Goal: Find specific page/section: Find specific page/section

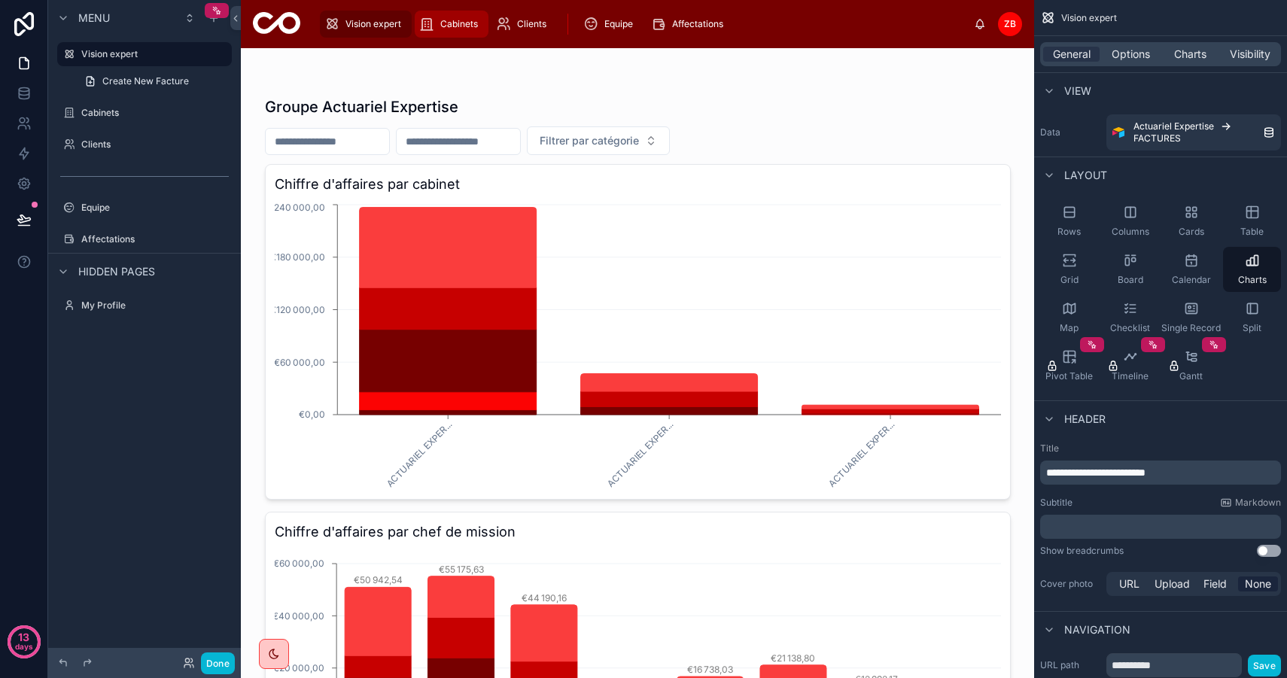
click at [437, 35] on div "Cabinets" at bounding box center [451, 24] width 65 height 24
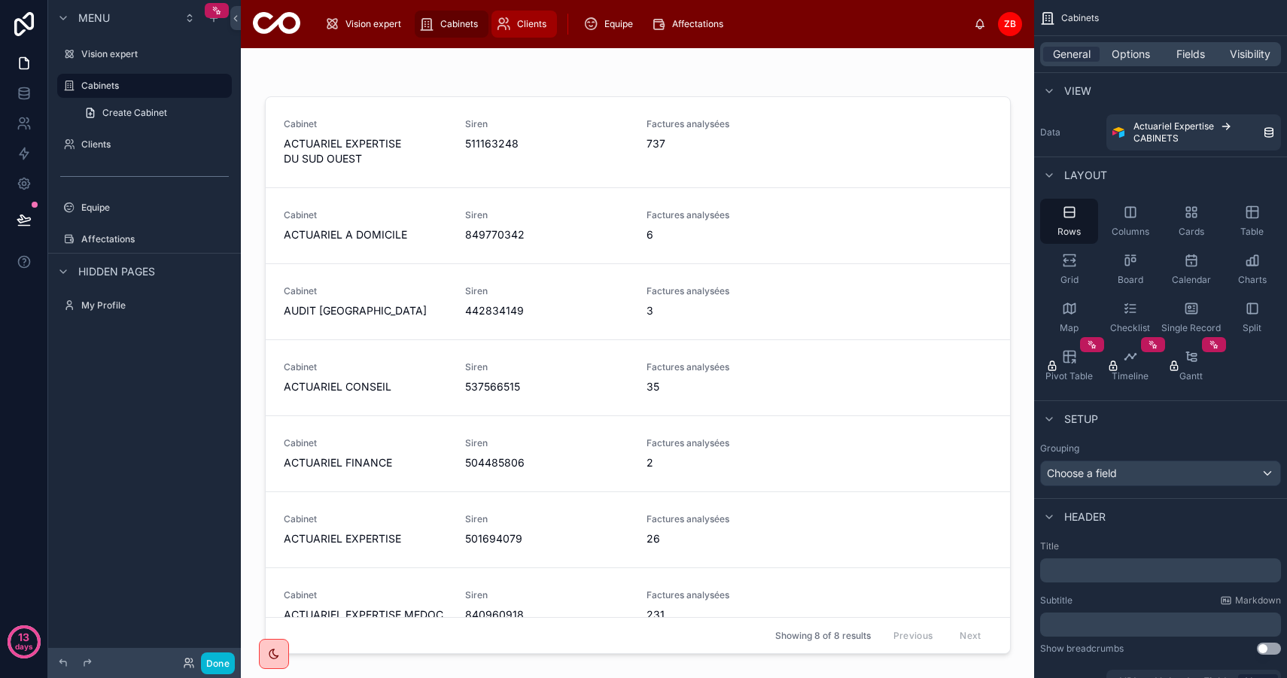
click at [519, 24] on span "Clients" at bounding box center [531, 24] width 29 height 12
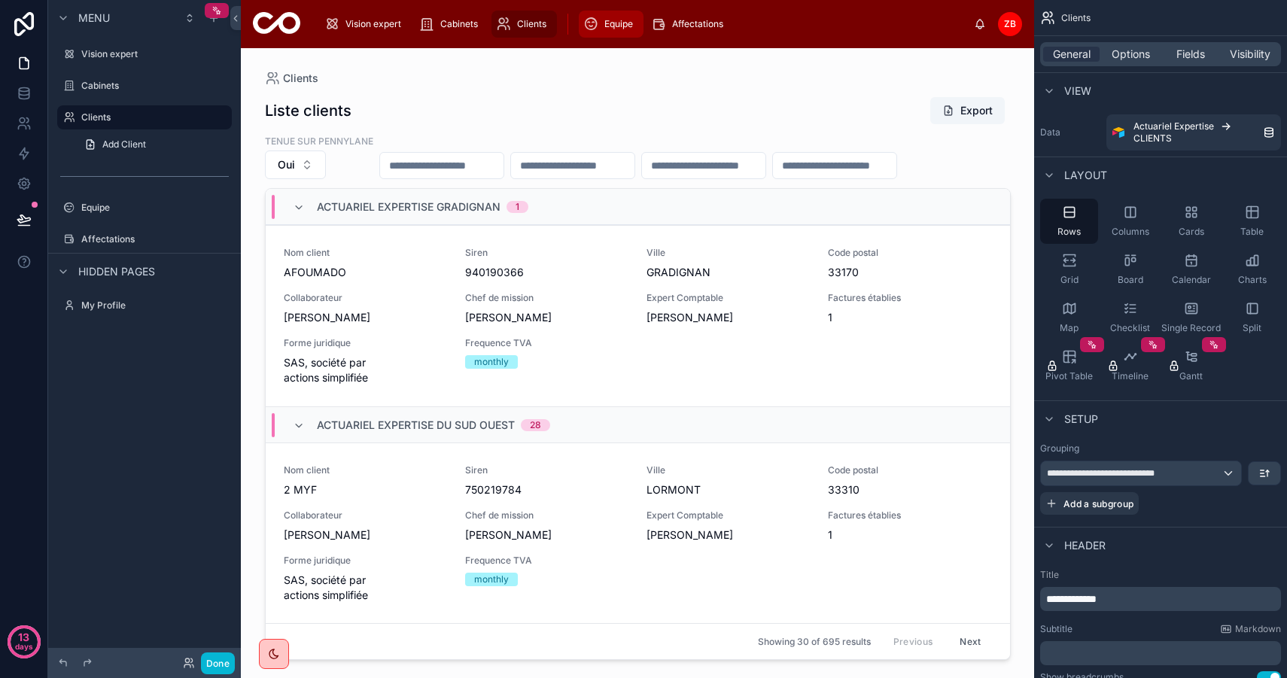
click at [612, 17] on div "Equipe" at bounding box center [611, 24] width 56 height 24
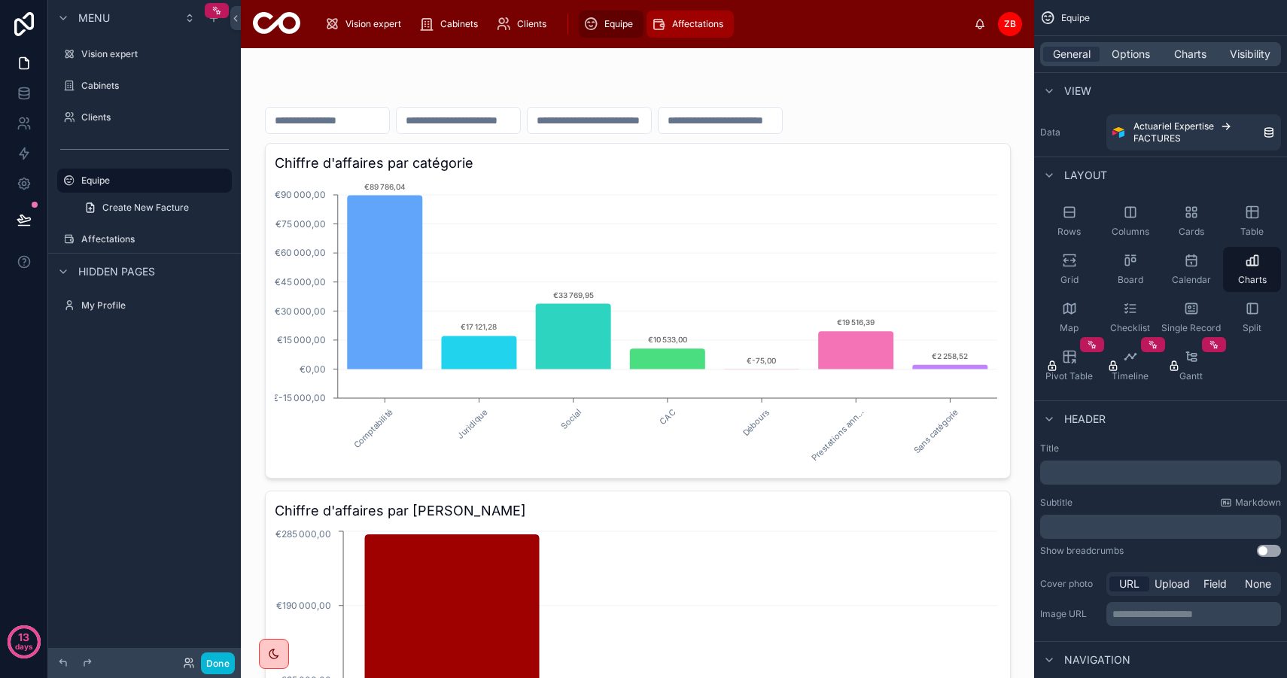
click at [694, 11] on link "Affectations" at bounding box center [690, 24] width 87 height 27
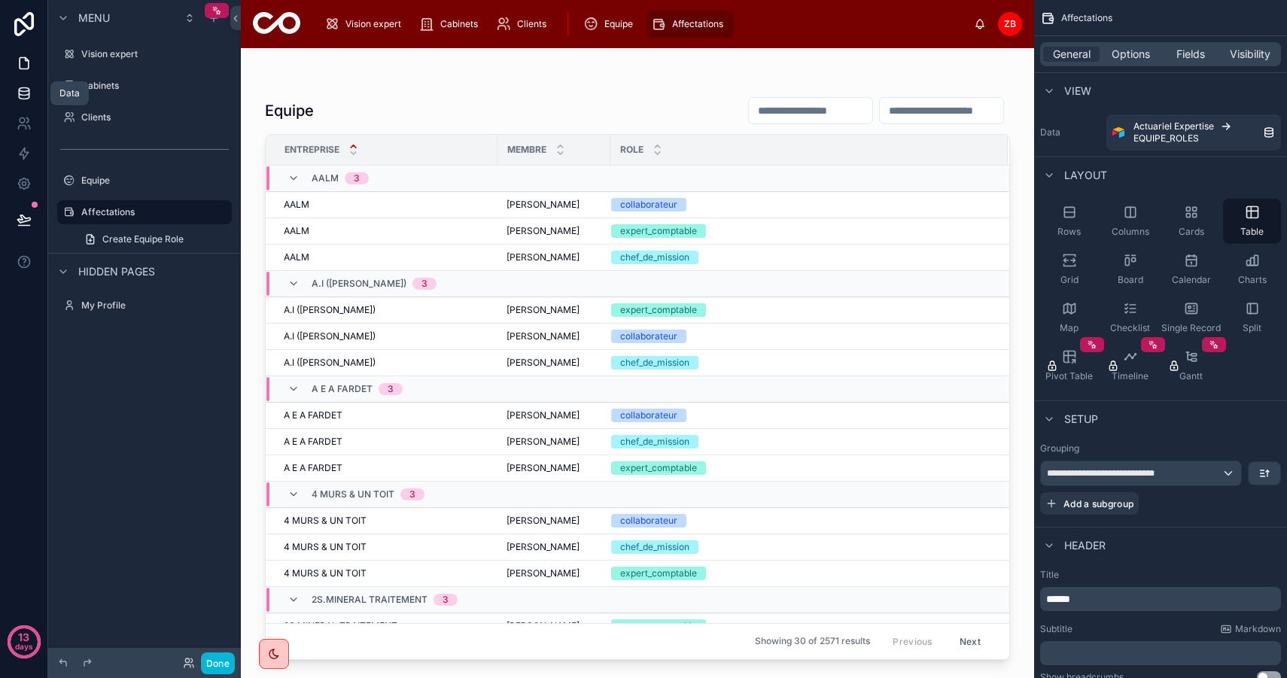
click at [26, 96] on icon at bounding box center [24, 93] width 15 height 15
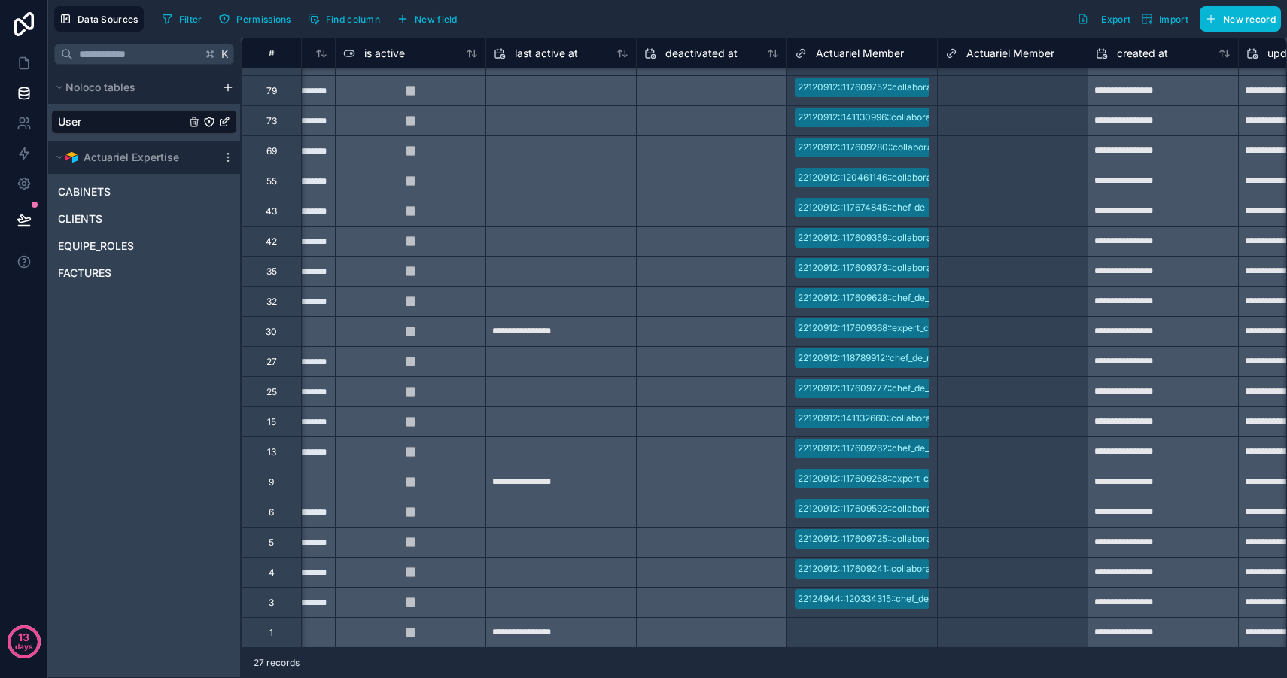
scroll to position [233, 1023]
click at [17, 61] on icon at bounding box center [24, 63] width 15 height 15
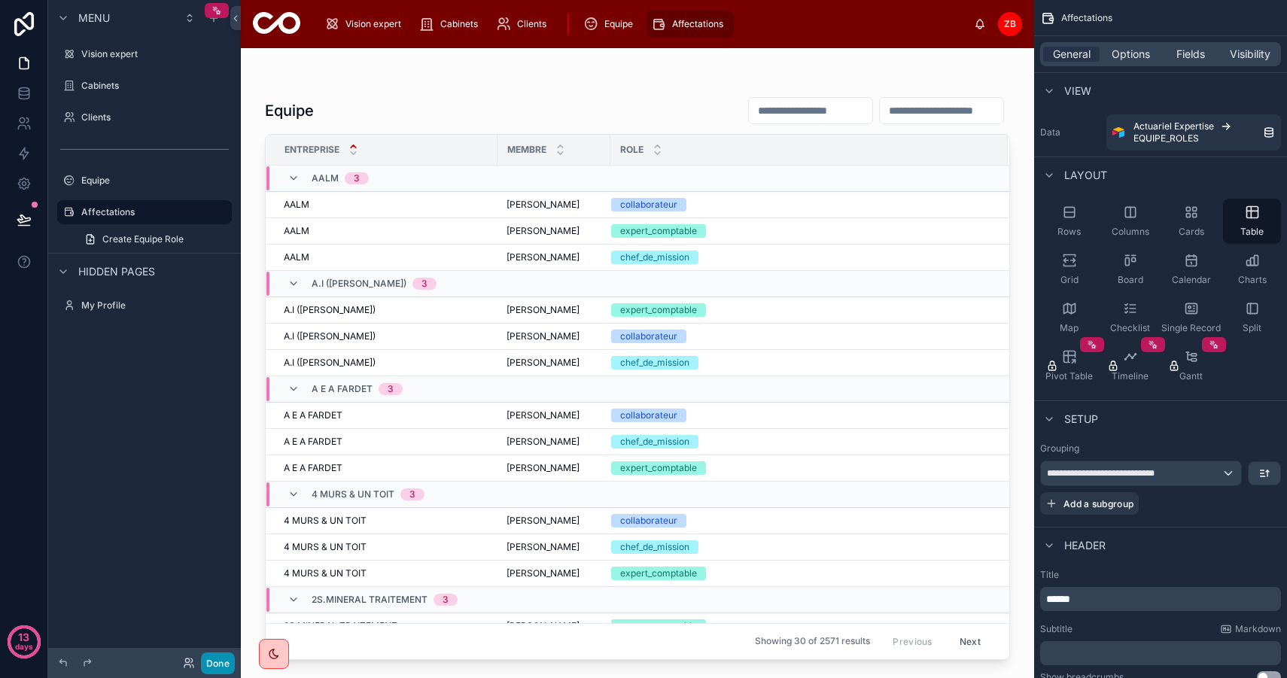
click at [220, 660] on button "Done" at bounding box center [218, 664] width 34 height 22
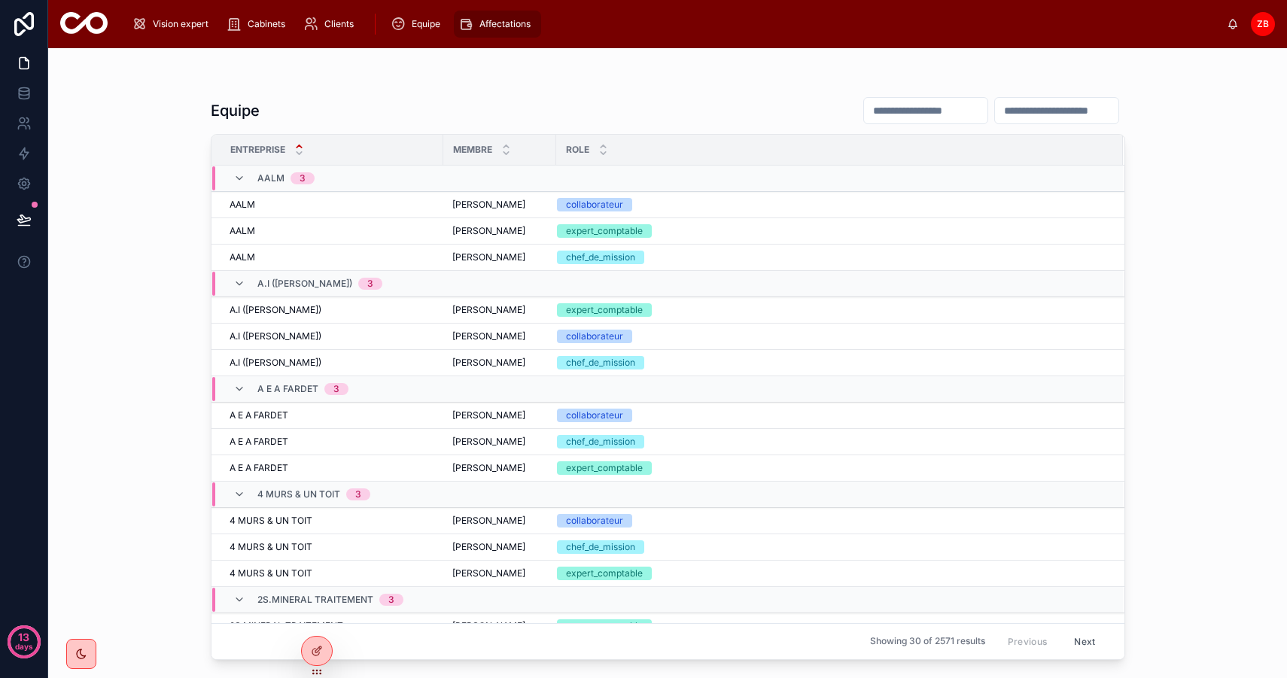
click at [1266, 17] on div "ZB" at bounding box center [1263, 24] width 24 height 24
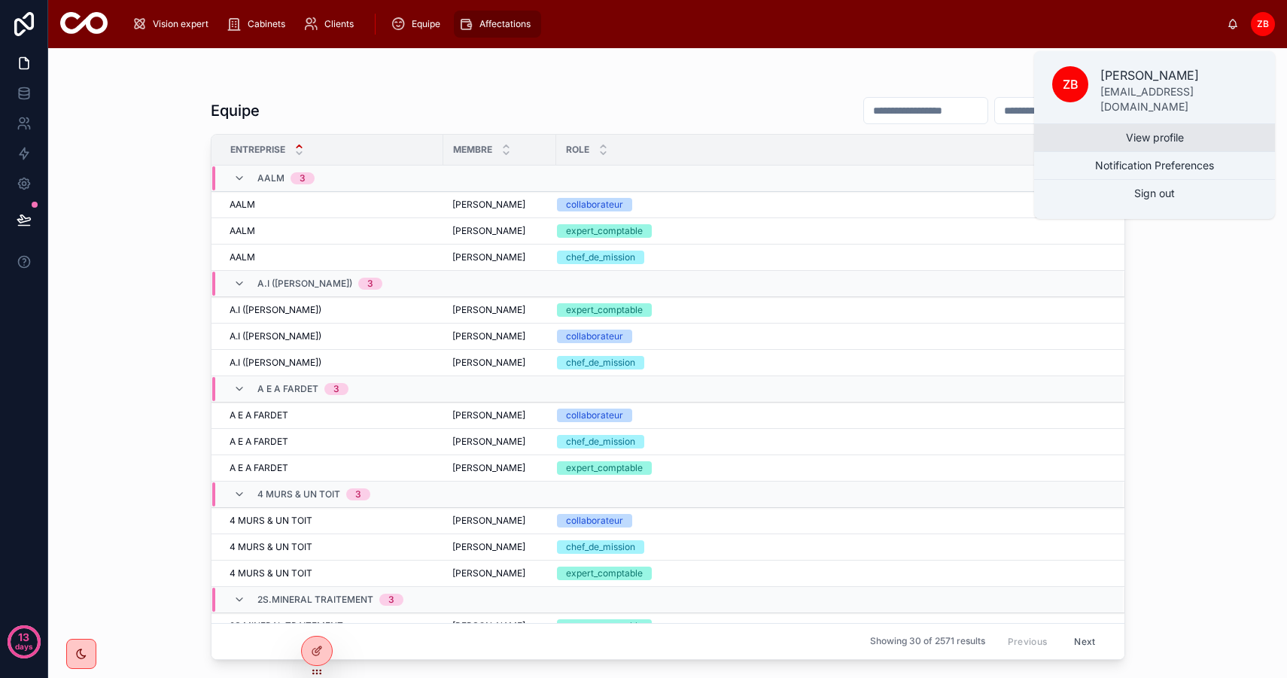
click at [1171, 132] on link "View profile" at bounding box center [1154, 137] width 241 height 27
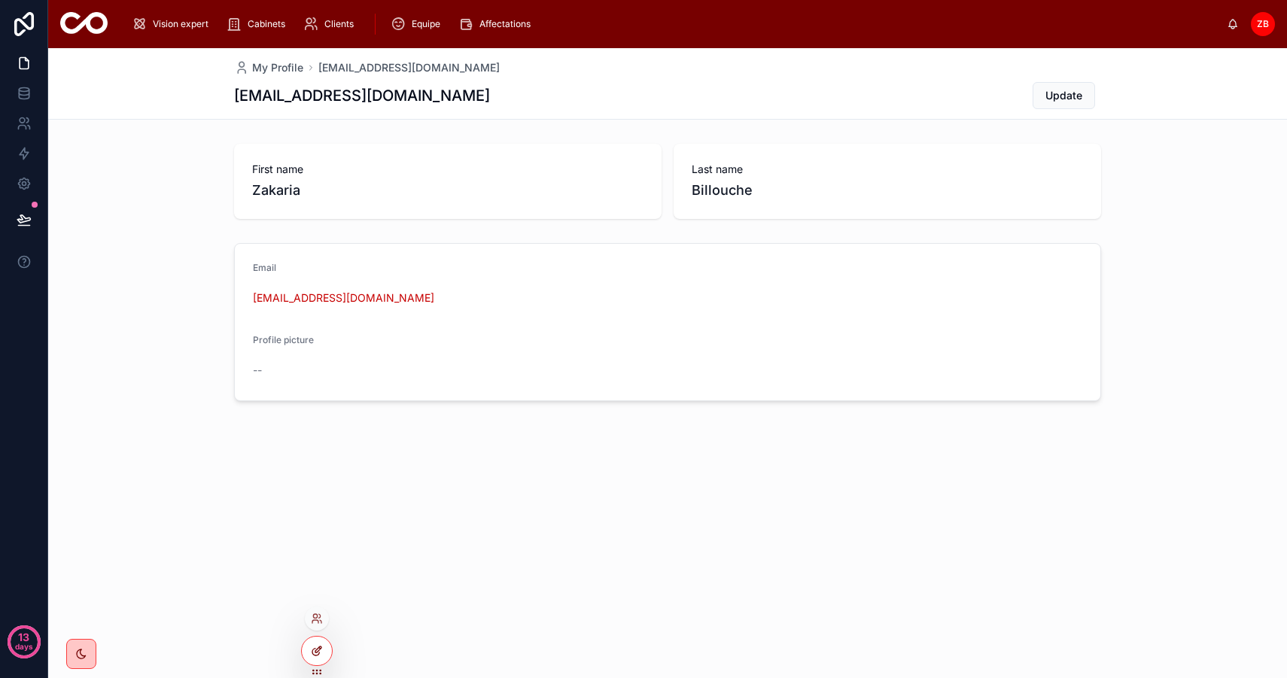
click at [311, 657] on div at bounding box center [317, 651] width 30 height 29
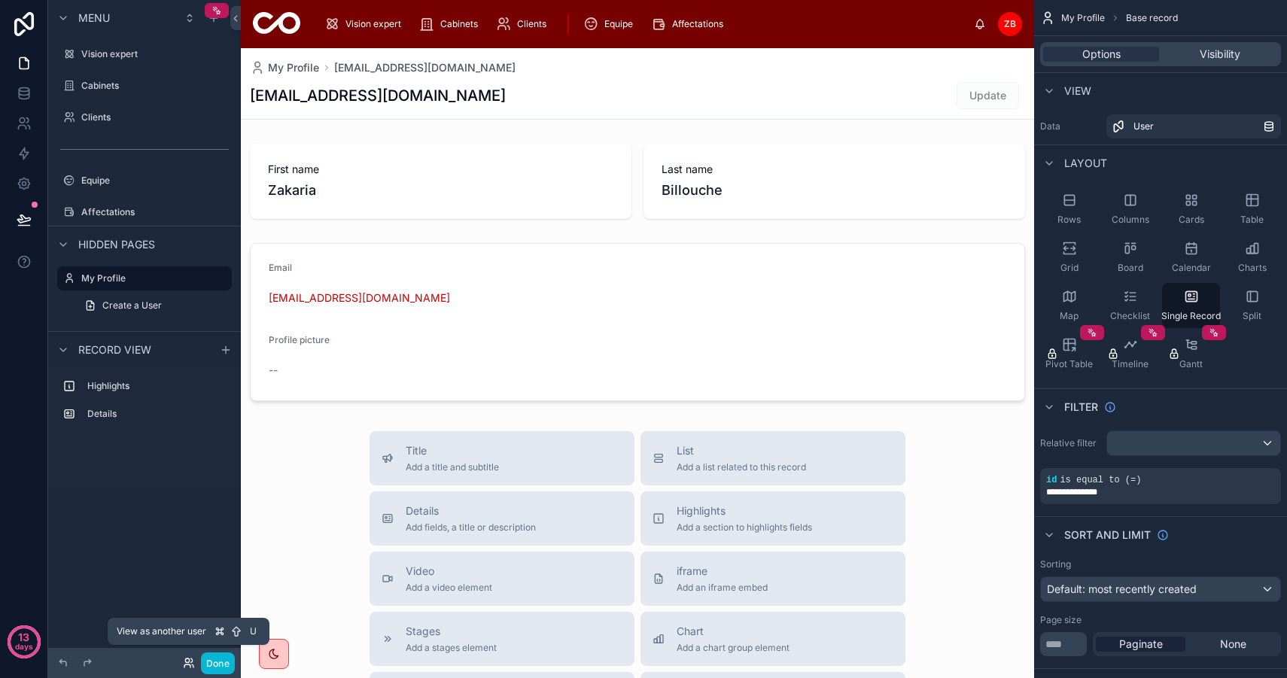
click at [184, 663] on icon at bounding box center [189, 663] width 12 height 12
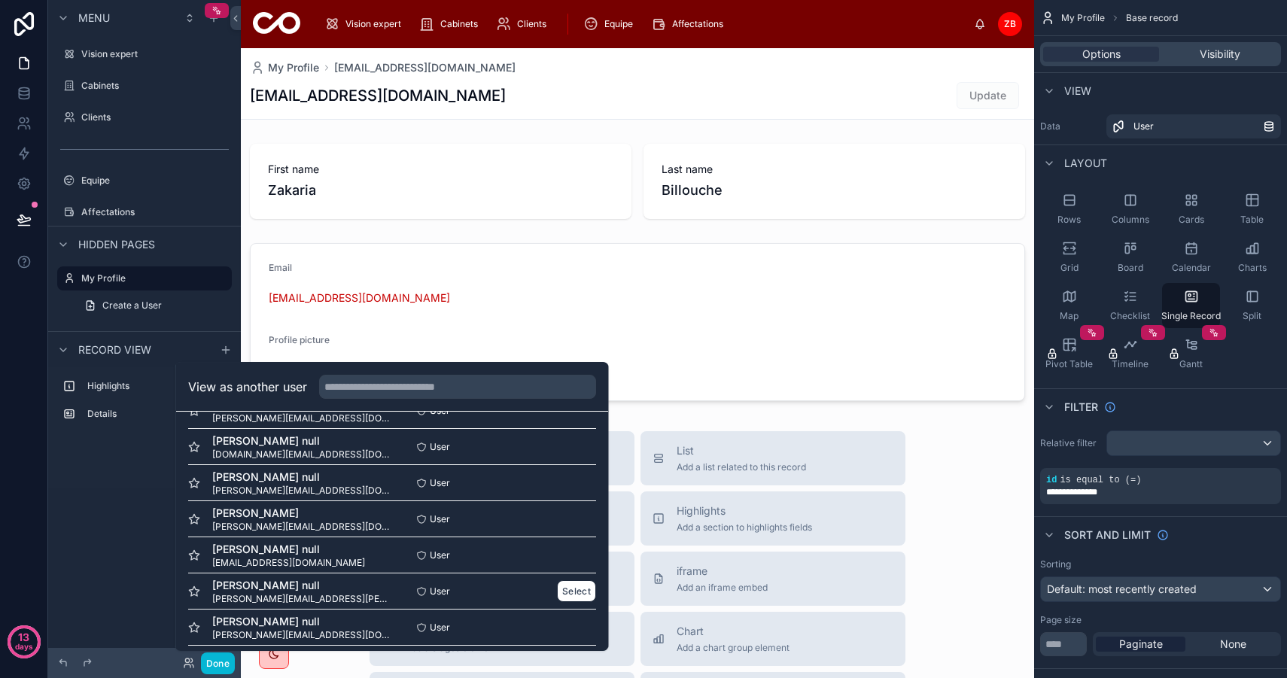
scroll to position [761, 0]
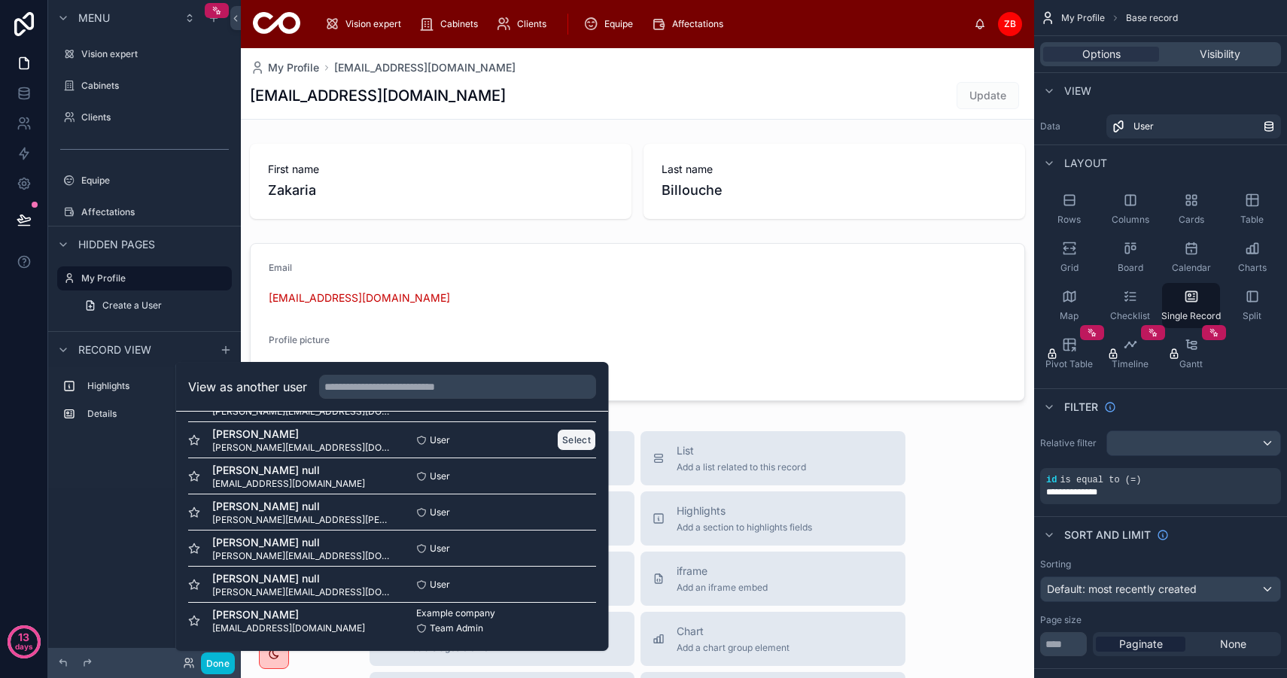
click at [576, 441] on button "Select" at bounding box center [576, 440] width 39 height 22
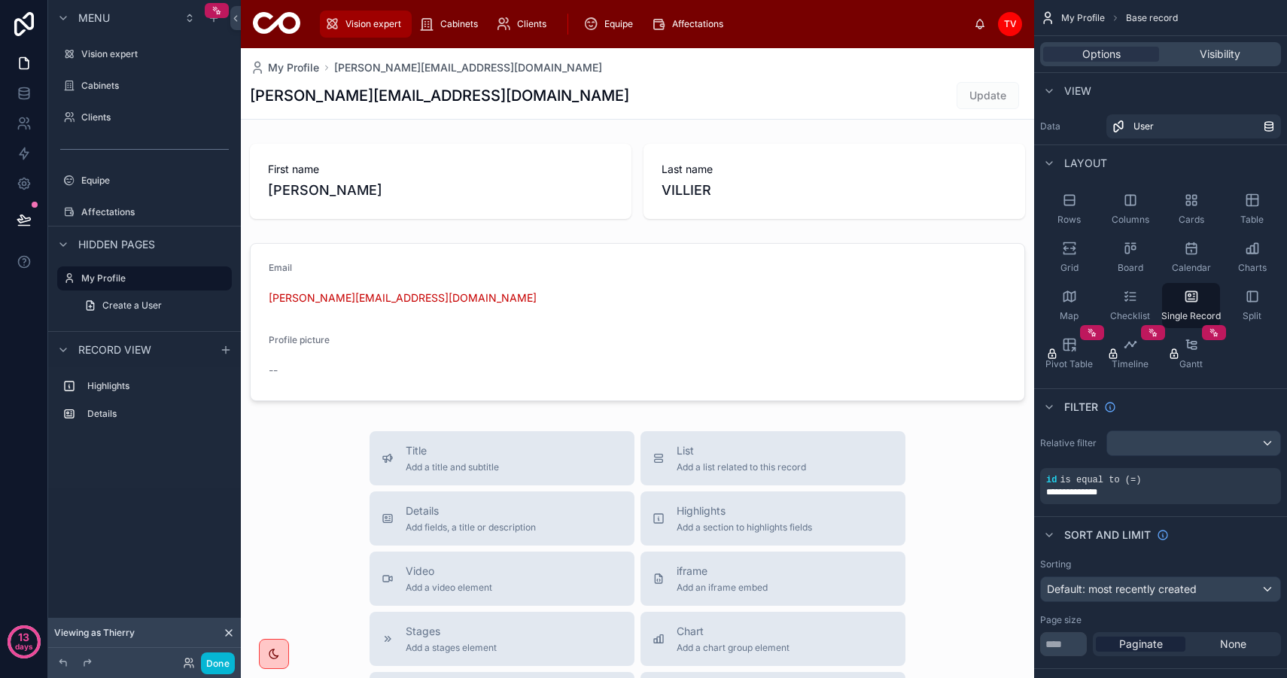
click at [382, 24] on span "Vision expert" at bounding box center [374, 24] width 56 height 12
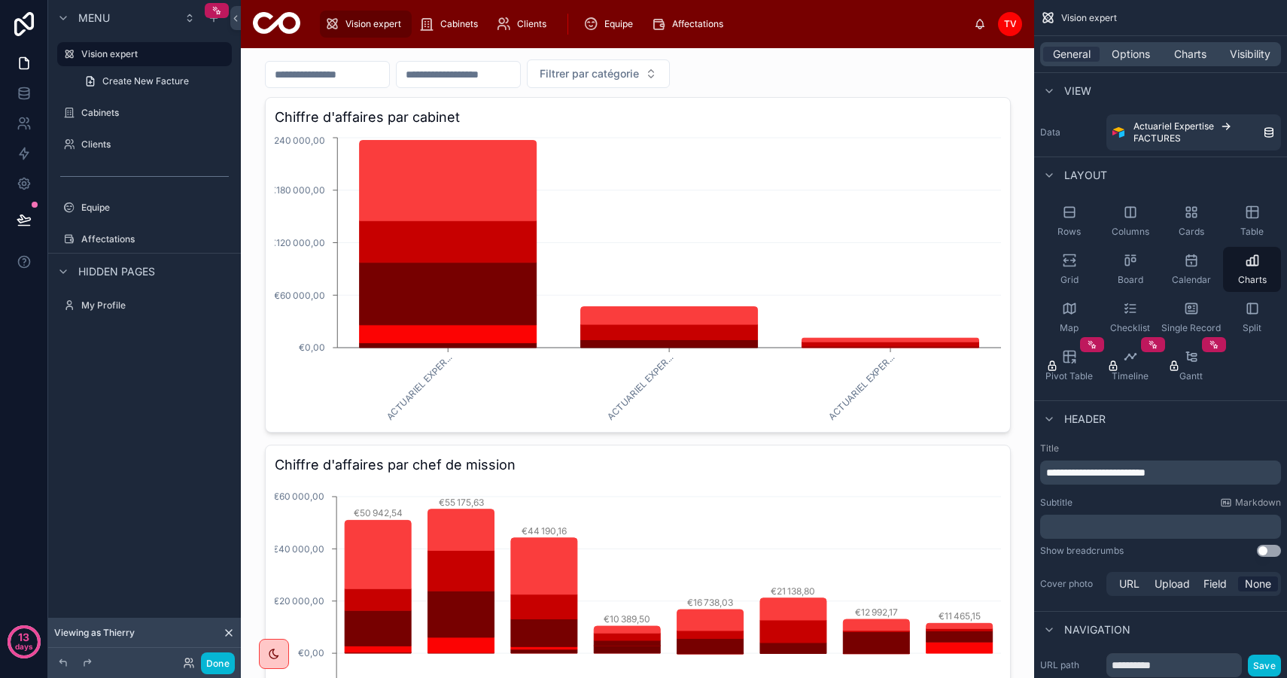
scroll to position [73, 0]
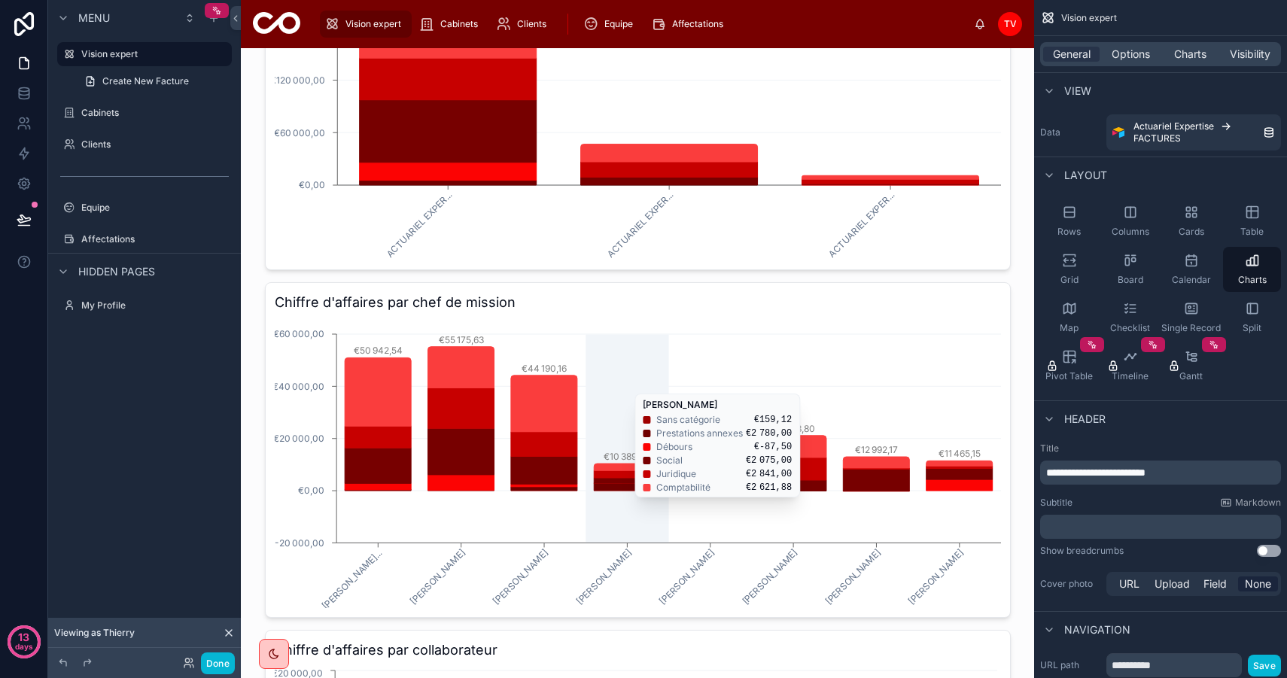
scroll to position [0, 0]
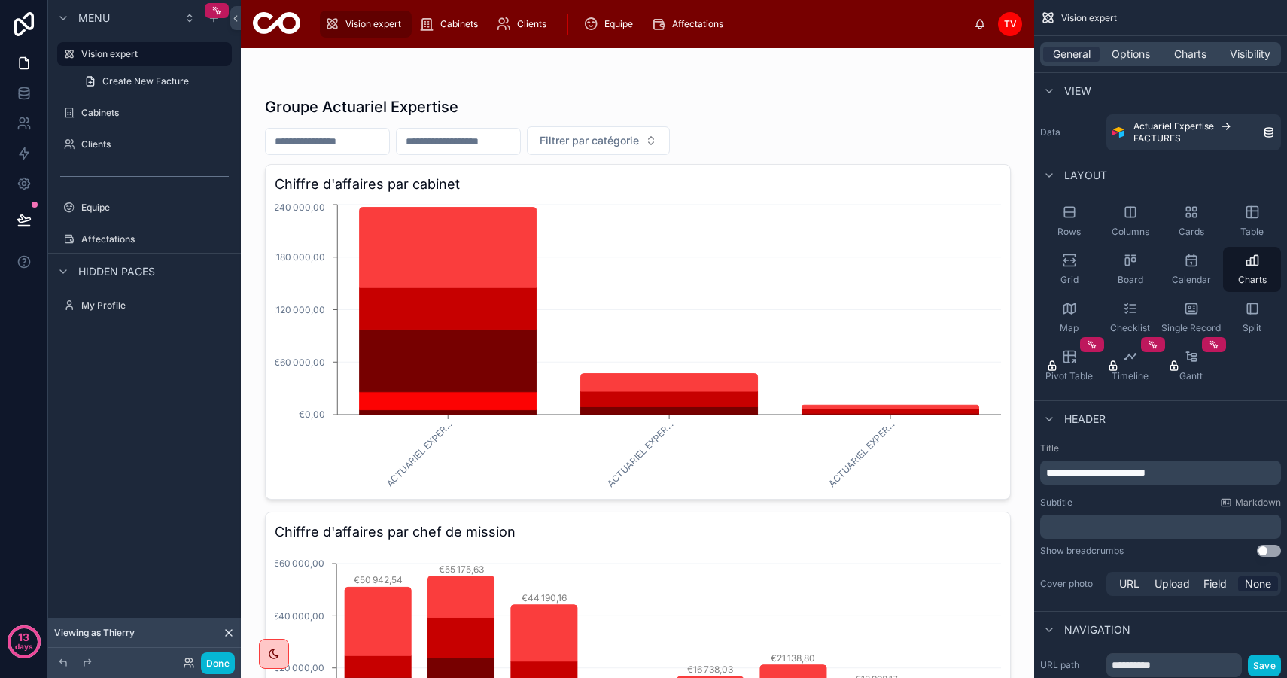
click at [373, 137] on input "text" at bounding box center [327, 141] width 123 height 21
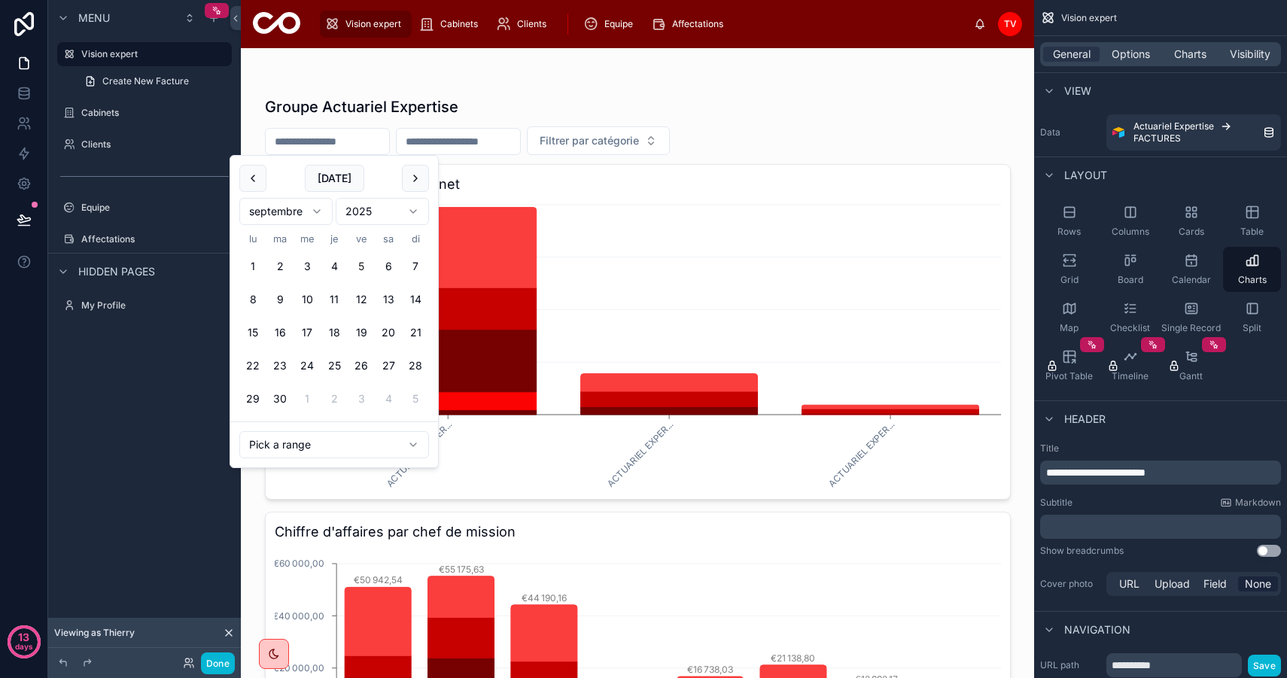
click at [265, 212] on html "13 days Menu Vision expert Create New Facture Cabinets Clients Equipe Affectati…" at bounding box center [643, 339] width 1287 height 678
click at [281, 258] on button "1" at bounding box center [280, 266] width 27 height 27
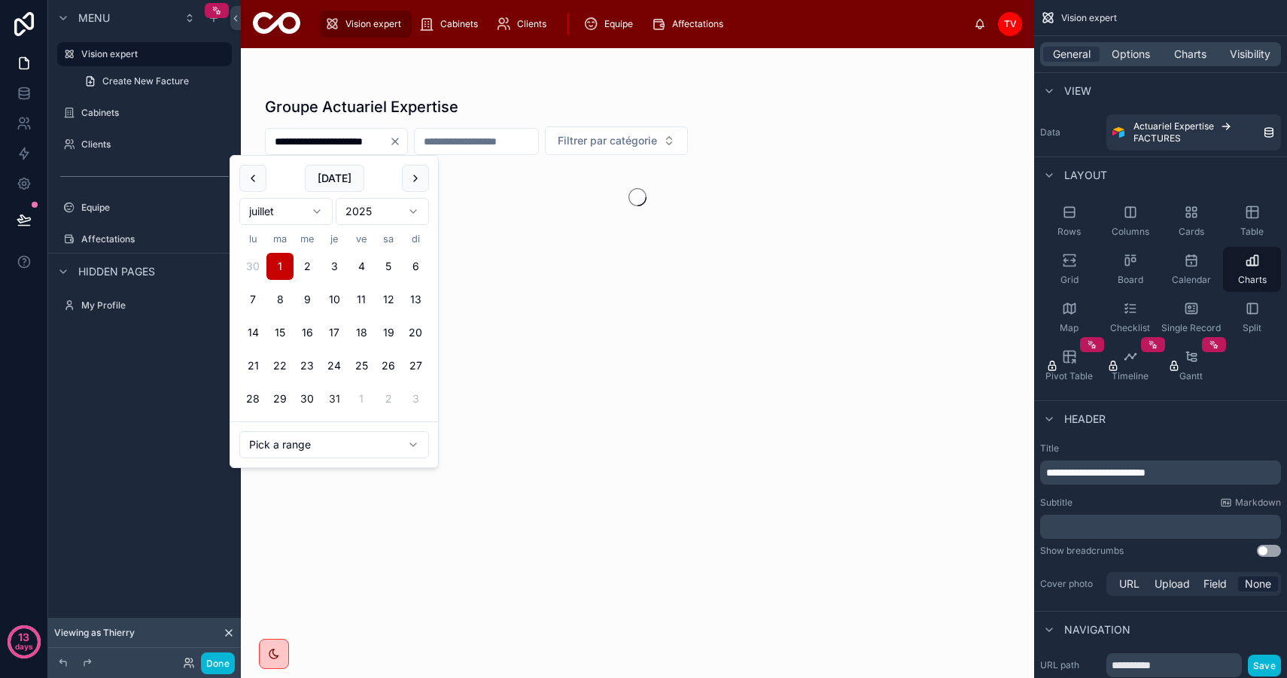
click at [337, 398] on button "31" at bounding box center [334, 398] width 27 height 27
type input "**********"
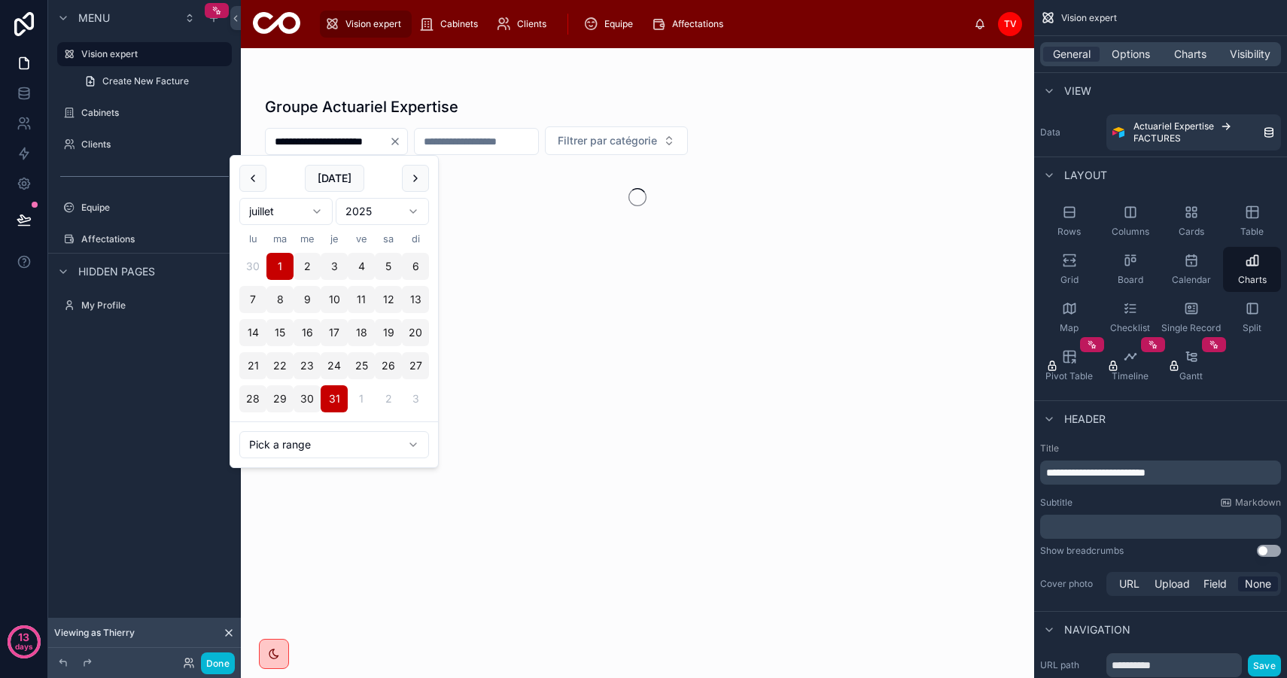
click at [556, 87] on div "**********" at bounding box center [638, 181] width 746 height 194
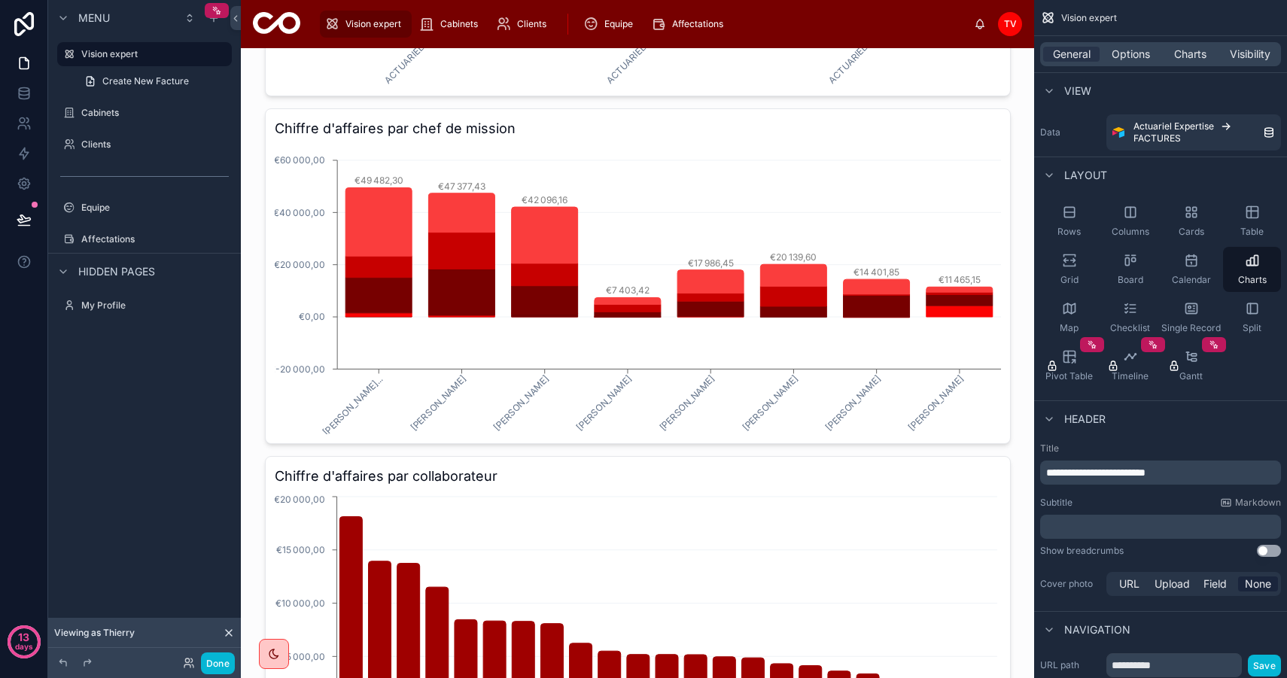
scroll to position [656, 0]
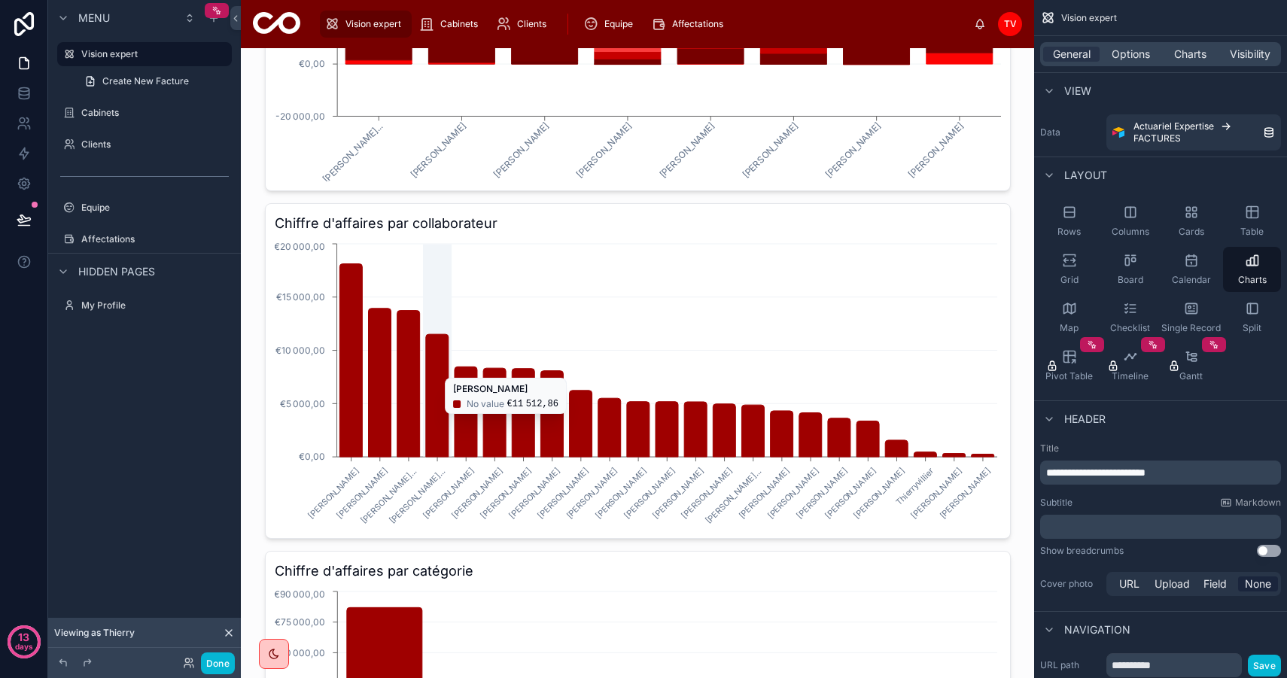
click at [439, 419] on icon "chart" at bounding box center [436, 395] width 23 height 123
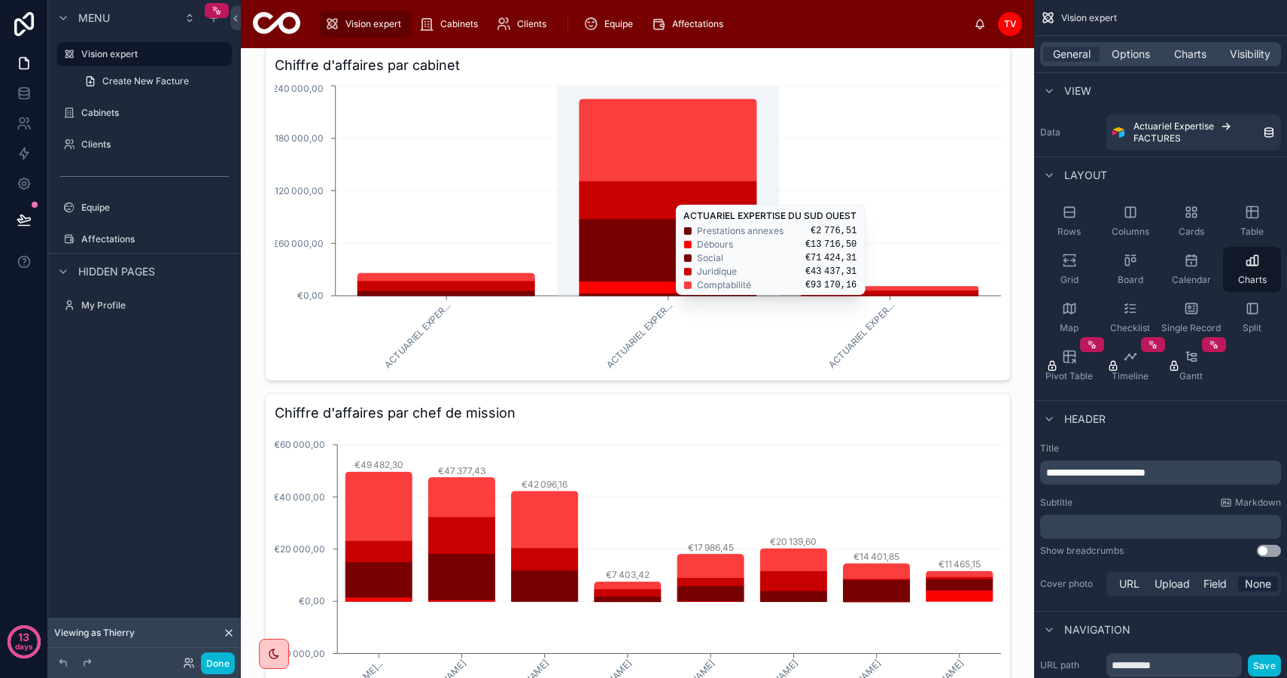
scroll to position [0, 0]
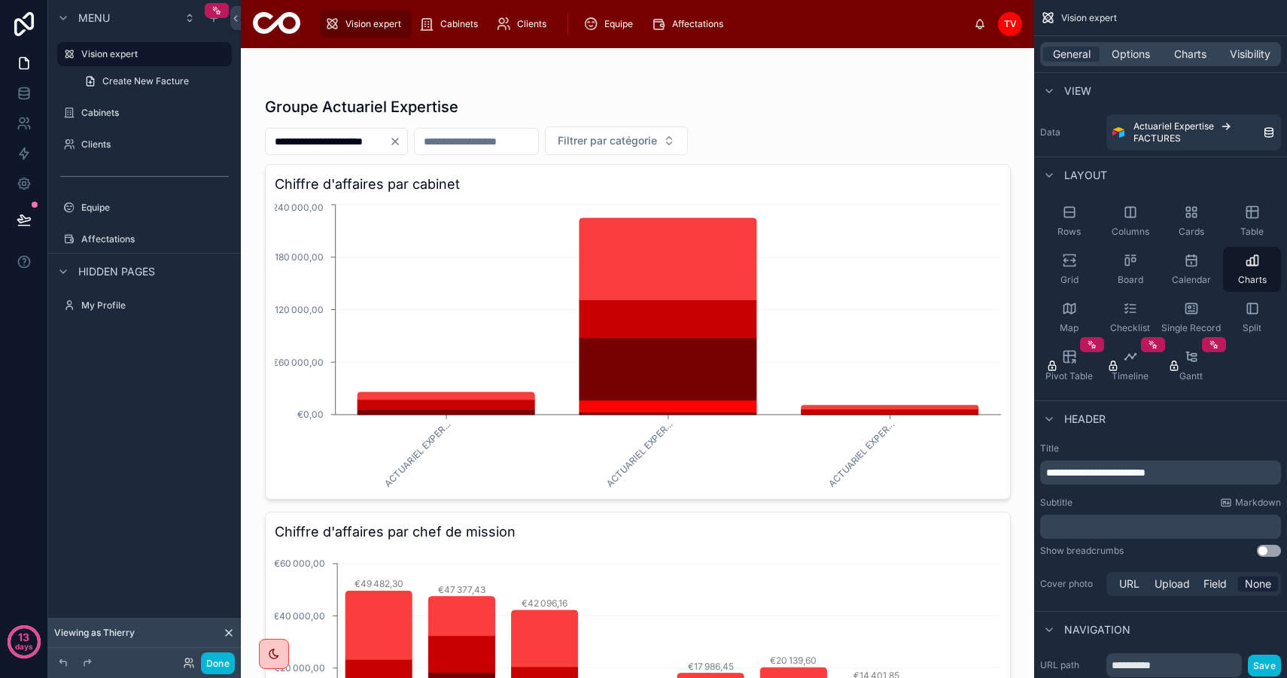
click at [530, 136] on input "text" at bounding box center [476, 141] width 123 height 21
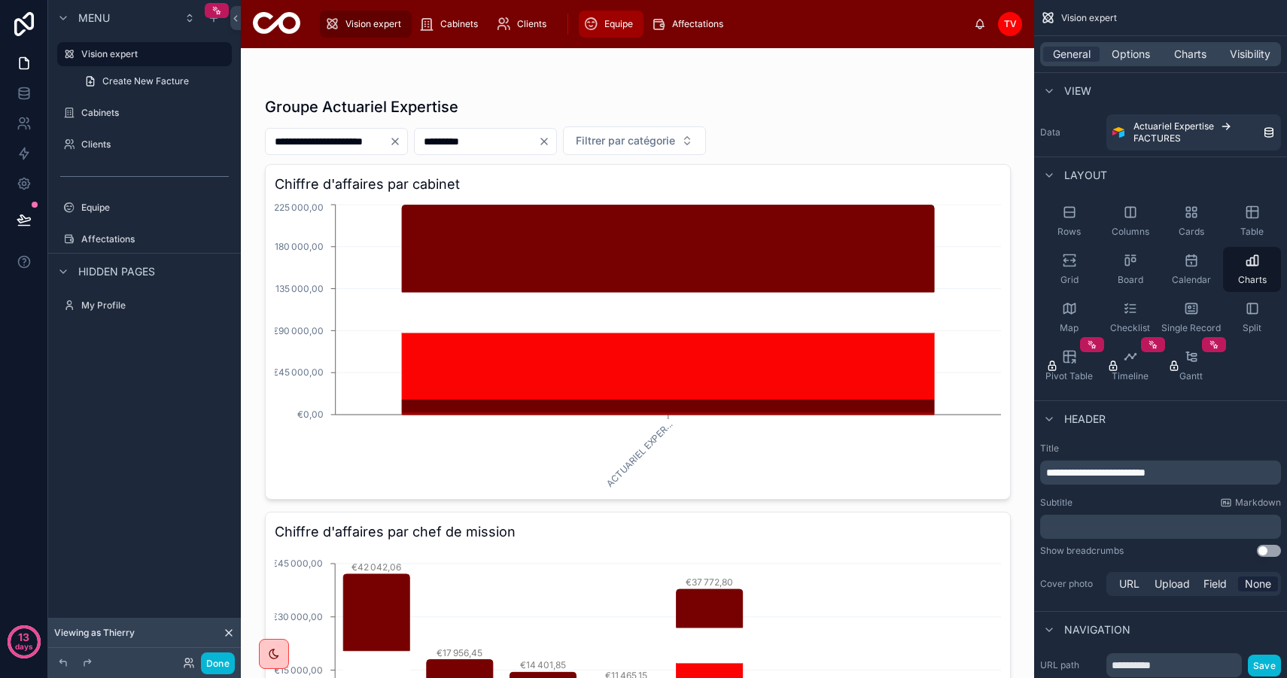
type input "*********"
click at [611, 29] on span "Equipe" at bounding box center [619, 24] width 29 height 12
